Goal: Find contact information: Find contact information

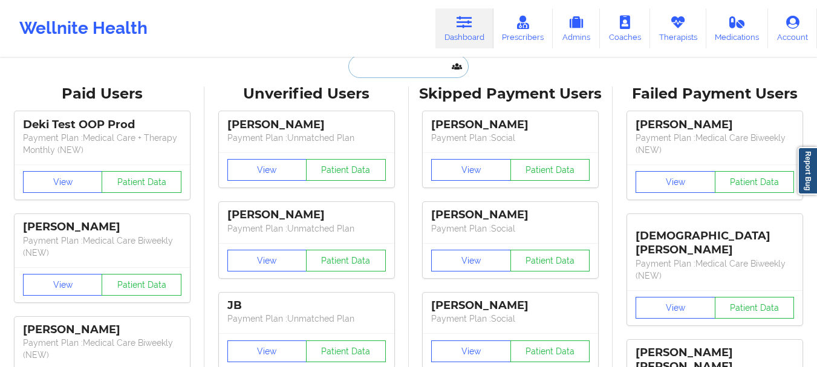
click at [420, 61] on input "text" at bounding box center [408, 66] width 120 height 23
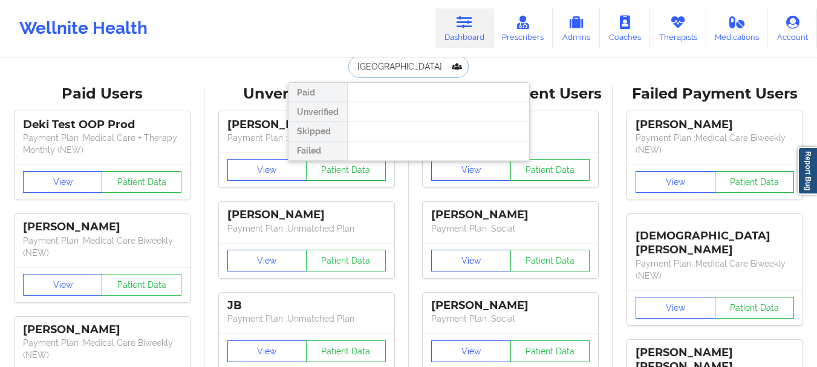
type input "Antalya Badi"
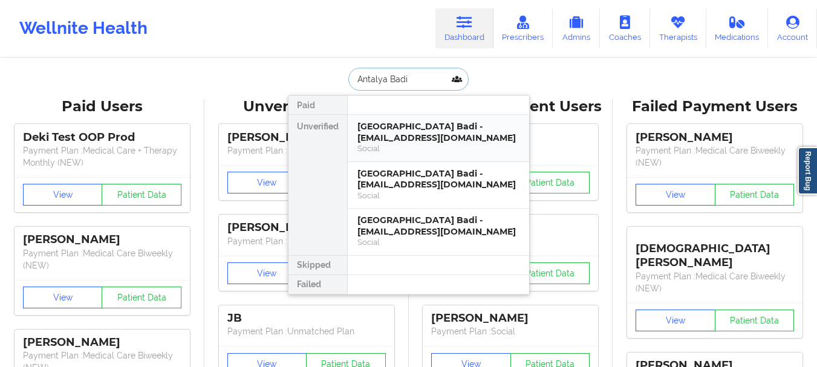
click at [452, 142] on div "[GEOGRAPHIC_DATA] Badi - [EMAIL_ADDRESS][DOMAIN_NAME]" at bounding box center [438, 132] width 162 height 22
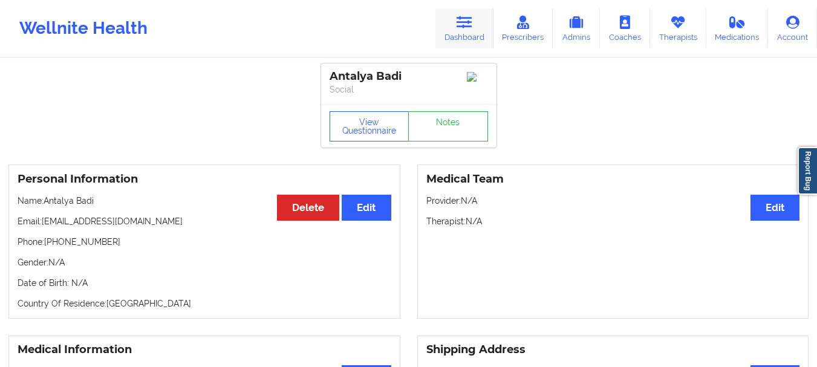
click at [472, 30] on link "Dashboard" at bounding box center [464, 28] width 58 height 40
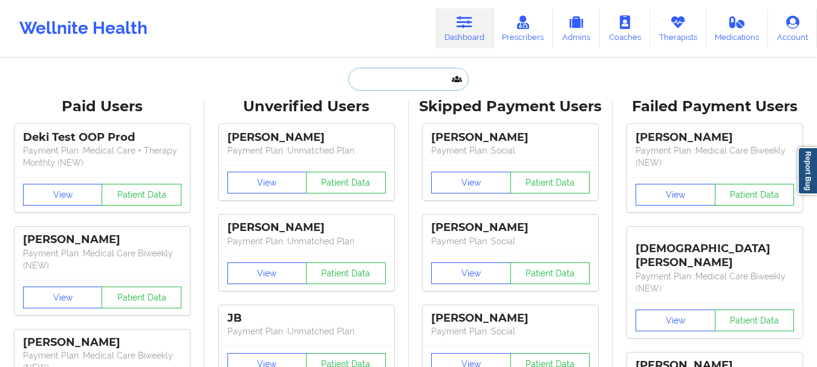
click at [417, 73] on input "text" at bounding box center [408, 79] width 120 height 23
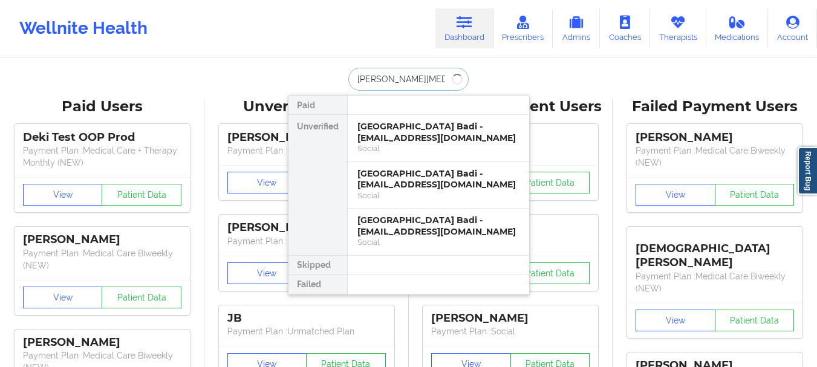
type input "[PERSON_NAME][MEDICAL_DATA]"
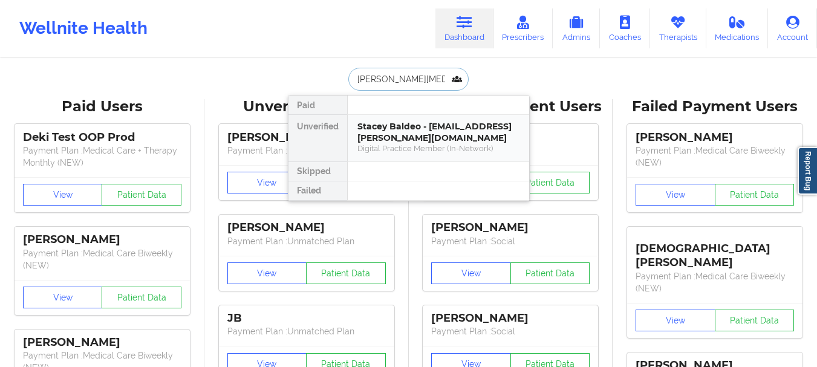
click at [400, 119] on div "Stacey Baldeo - [EMAIL_ADDRESS][PERSON_NAME][DOMAIN_NAME] Digital Practice Memb…" at bounding box center [438, 138] width 181 height 47
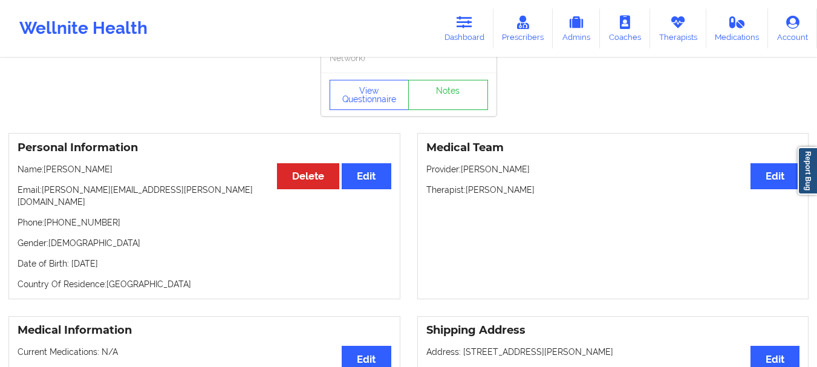
scroll to position [38, 0]
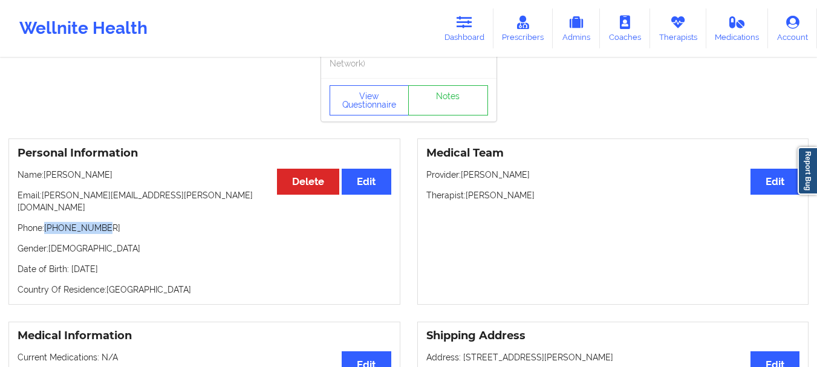
drag, startPoint x: 106, startPoint y: 218, endPoint x: 47, endPoint y: 220, distance: 59.9
click at [47, 222] on p "Phone: [PHONE_NUMBER]" at bounding box center [205, 228] width 374 height 12
copy p "[PHONE_NUMBER]"
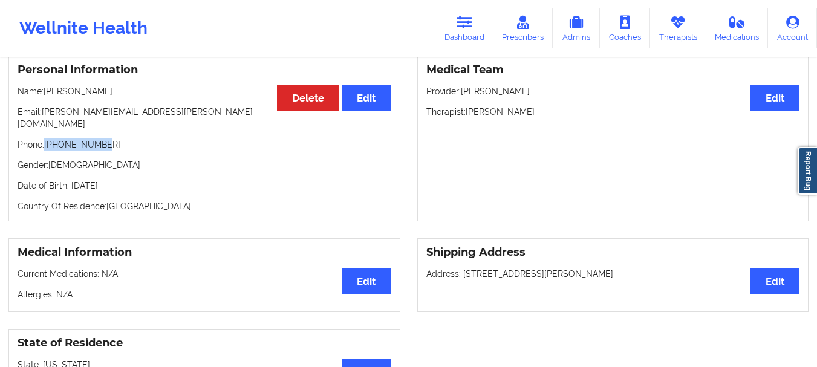
scroll to position [115, 0]
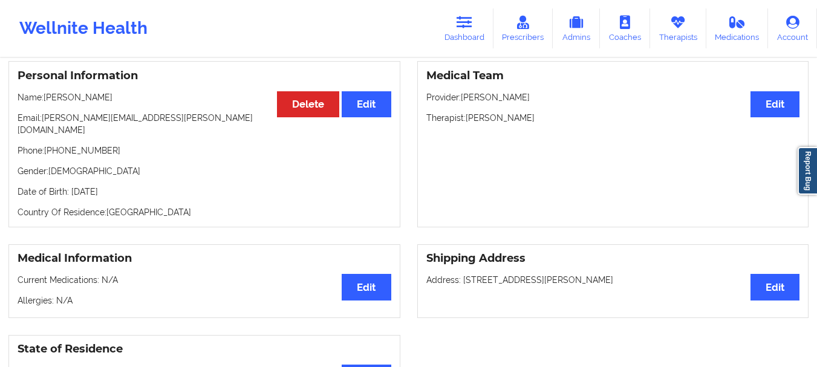
click at [542, 118] on p "Therapist: [PERSON_NAME]" at bounding box center [613, 118] width 374 height 12
drag, startPoint x: 542, startPoint y: 118, endPoint x: 475, endPoint y: 122, distance: 67.2
click at [475, 122] on p "Therapist: [PERSON_NAME]" at bounding box center [613, 118] width 374 height 12
copy p "[PERSON_NAME]"
drag, startPoint x: 102, startPoint y: 142, endPoint x: 47, endPoint y: 143, distance: 54.4
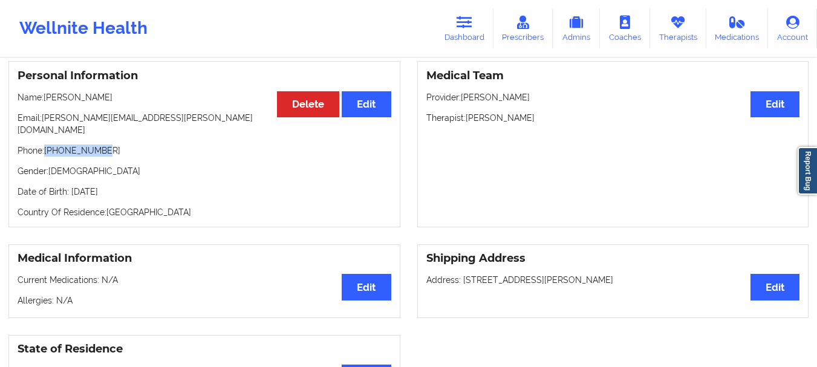
click at [47, 144] on p "Phone: [PHONE_NUMBER]" at bounding box center [205, 150] width 374 height 12
copy p "[PHONE_NUMBER]"
click at [464, 33] on link "Dashboard" at bounding box center [464, 28] width 58 height 40
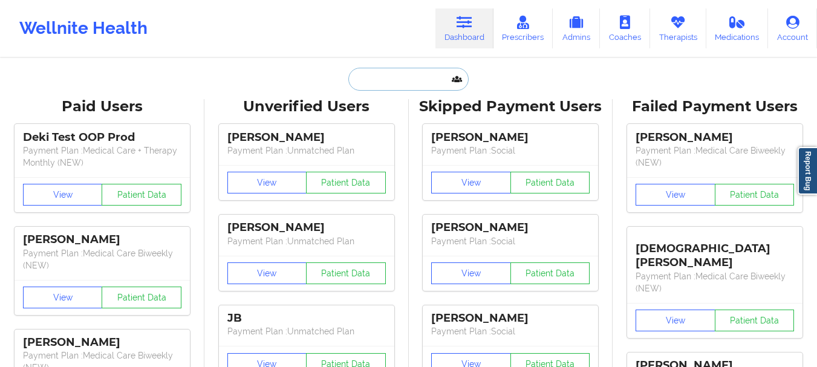
click at [410, 77] on input "text" at bounding box center [408, 79] width 120 height 23
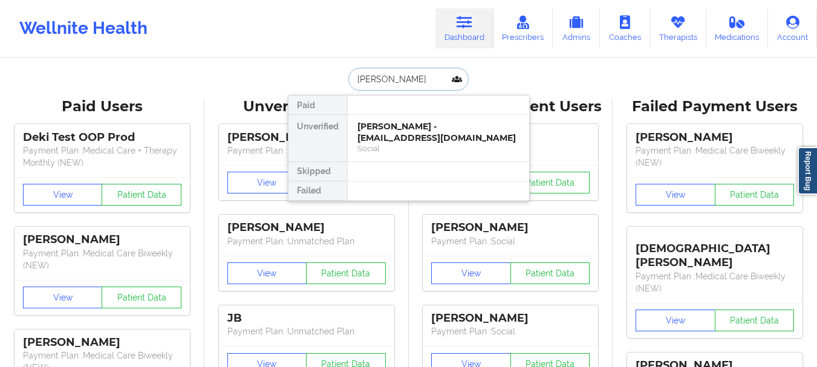
type input "[PERSON_NAME]"
click at [406, 141] on div "[PERSON_NAME] - [EMAIL_ADDRESS][DOMAIN_NAME]" at bounding box center [438, 132] width 162 height 22
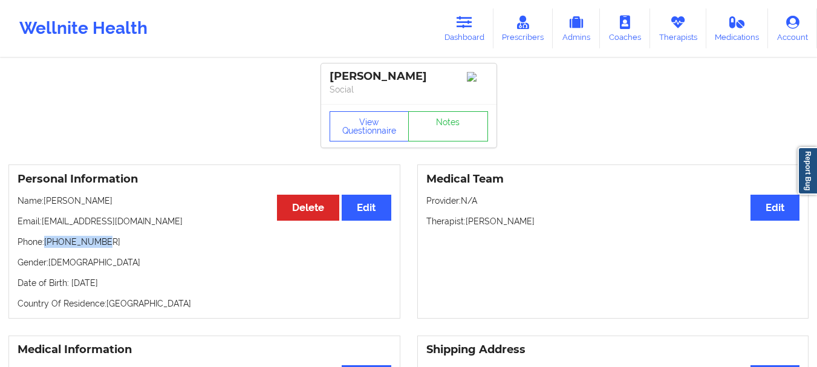
drag, startPoint x: 100, startPoint y: 250, endPoint x: 46, endPoint y: 247, distance: 54.5
click at [46, 247] on p "Phone: [PHONE_NUMBER]" at bounding box center [205, 242] width 374 height 12
copy p "[PHONE_NUMBER]"
